Goal: Entertainment & Leisure: Consume media (video, audio)

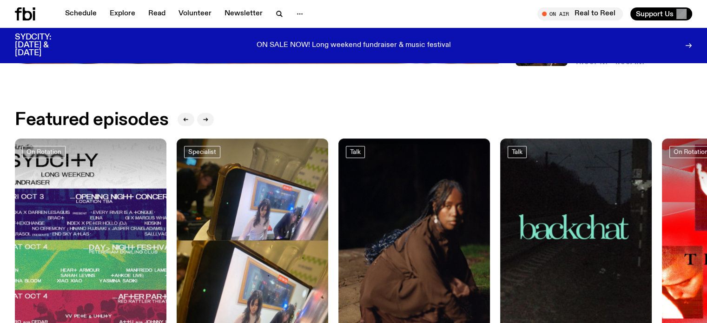
scroll to position [545, 0]
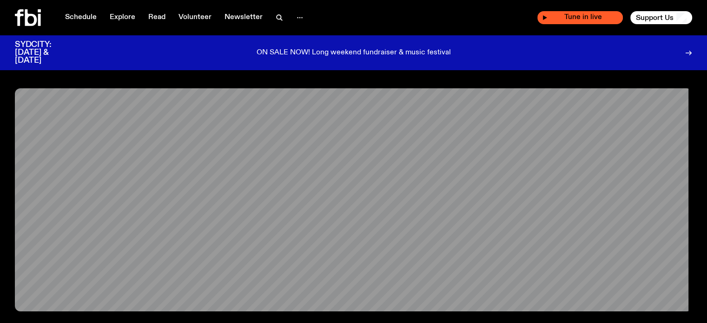
click at [600, 16] on span "Tune in live" at bounding box center [582, 17] width 71 height 7
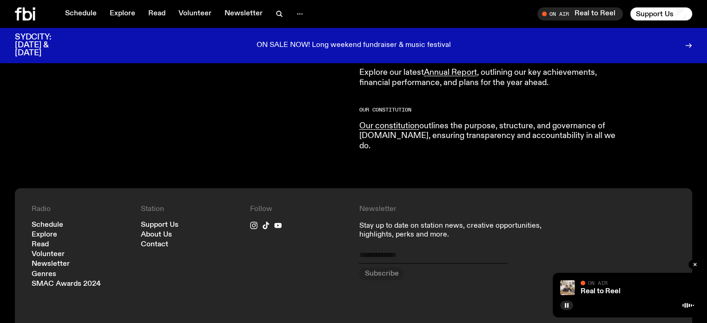
scroll to position [1011, 0]
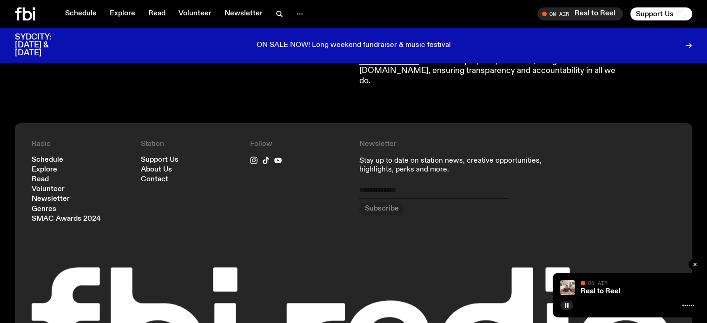
click at [33, 9] on icon at bounding box center [25, 13] width 20 height 13
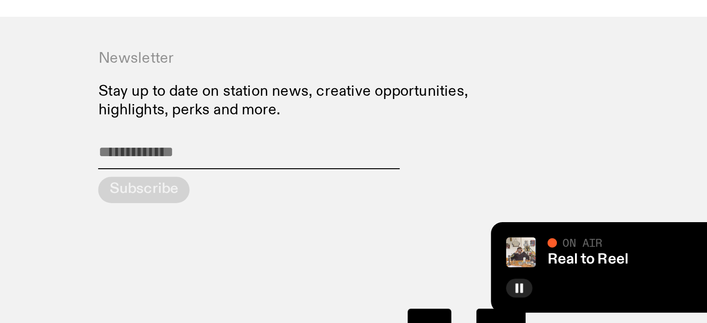
scroll to position [1993, 0]
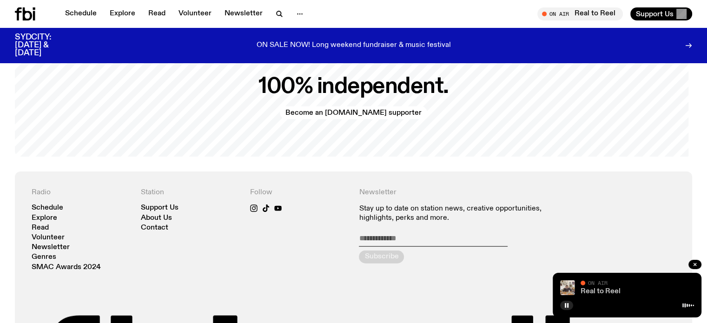
click at [604, 295] on link "Real to Reel" at bounding box center [600, 291] width 40 height 7
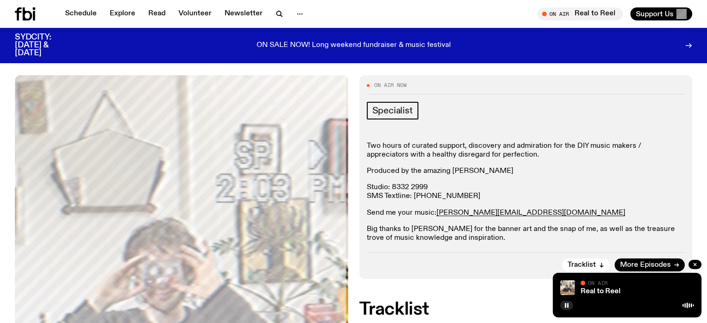
scroll to position [290, 0]
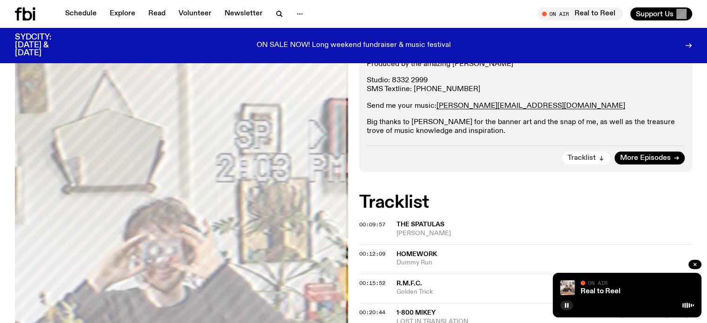
click at [590, 153] on button "Tracklist" at bounding box center [586, 157] width 48 height 13
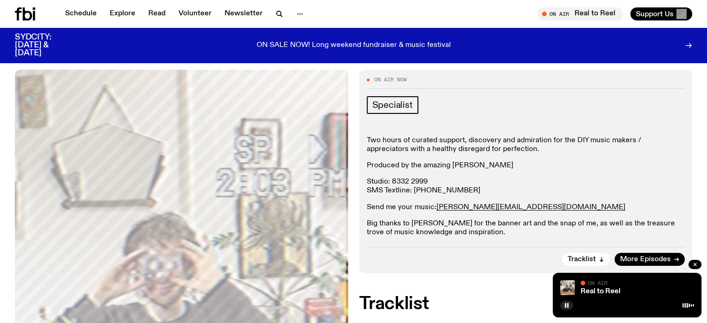
scroll to position [157, 0]
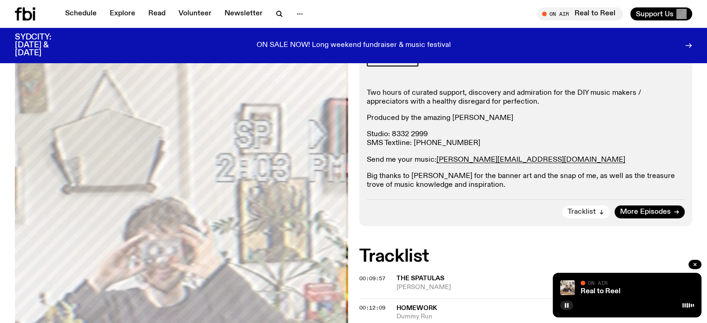
click at [582, 209] on span "Tracklist" at bounding box center [581, 212] width 28 height 7
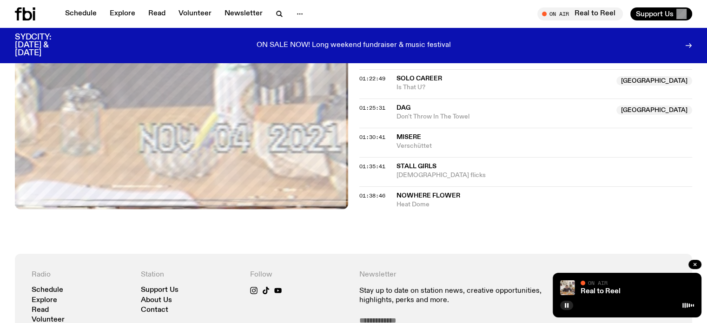
scroll to position [856, 0]
click at [590, 291] on link "Real to Reel" at bounding box center [600, 291] width 40 height 7
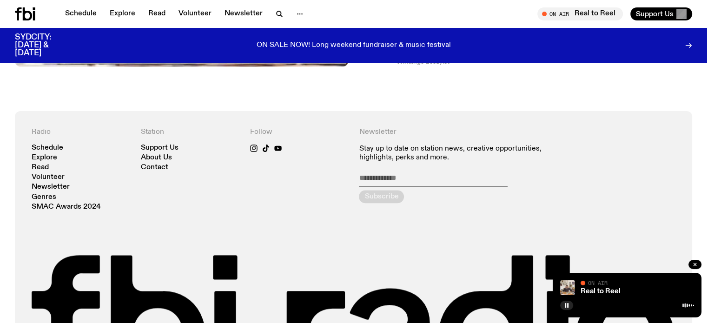
scroll to position [935, 0]
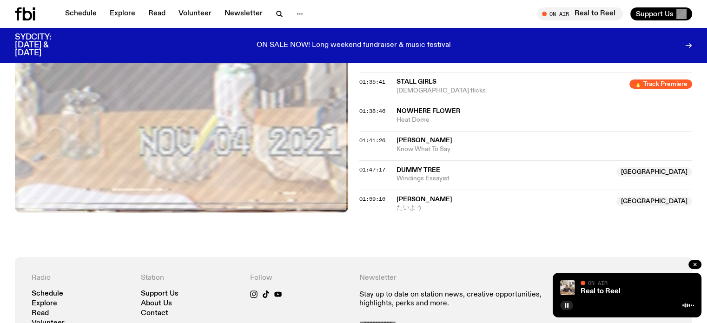
scroll to position [940, 0]
